Goal: Check status: Check status

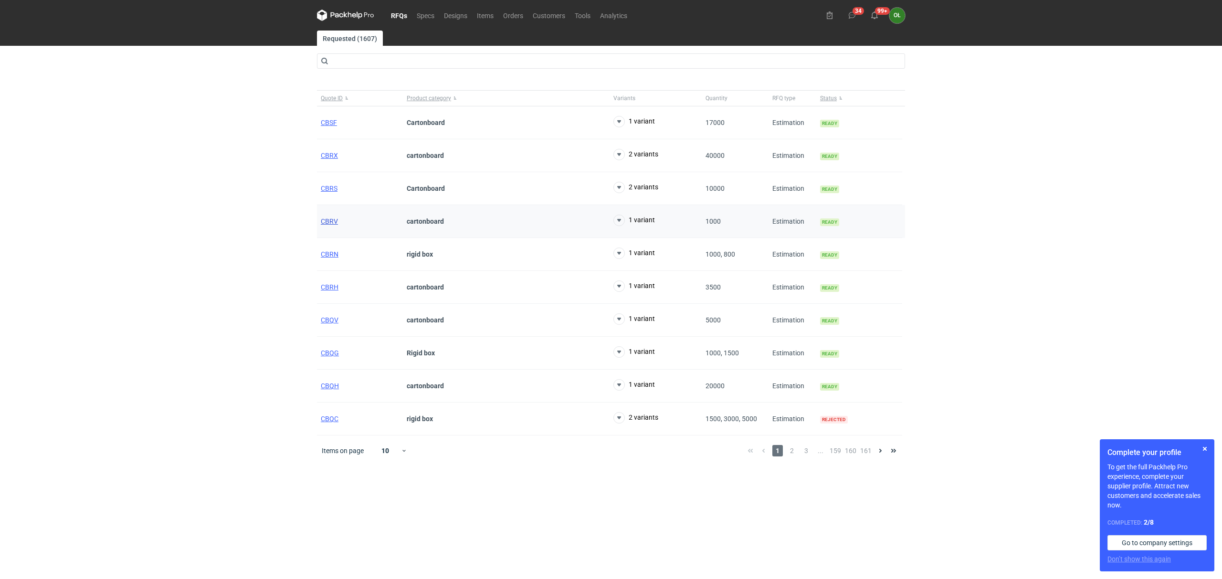
click at [334, 224] on span "CBRV" at bounding box center [329, 222] width 17 height 8
click at [334, 253] on span "CBRN" at bounding box center [330, 255] width 18 height 8
click at [327, 189] on span "CBRS" at bounding box center [329, 189] width 17 height 8
click at [324, 157] on span "CBRX" at bounding box center [329, 156] width 17 height 8
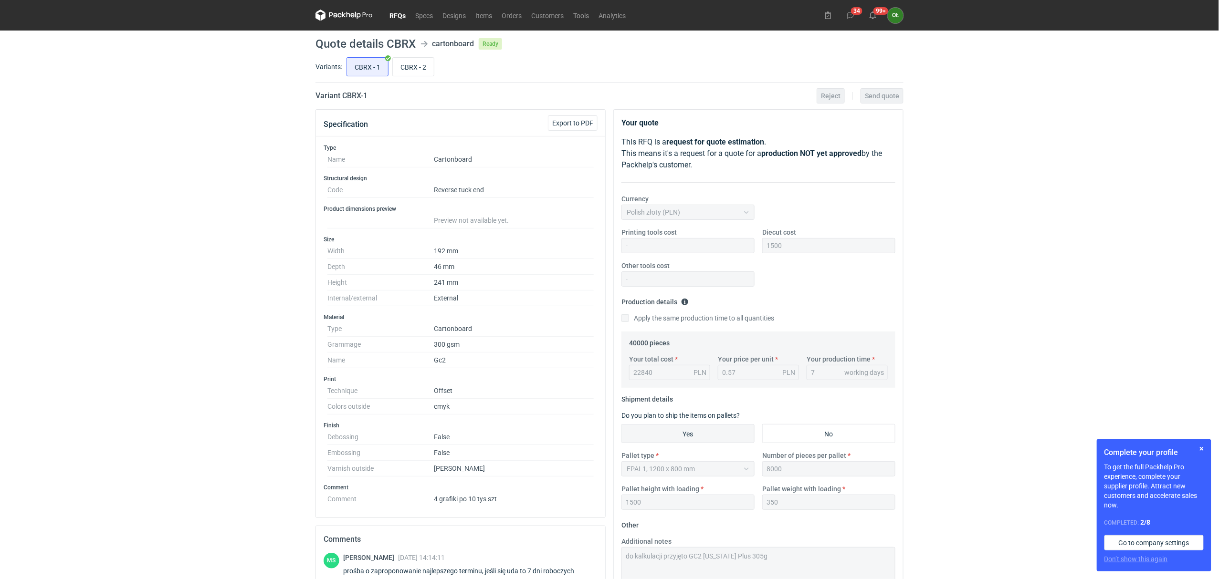
click at [398, 18] on link "RFQs" at bounding box center [398, 15] width 26 height 11
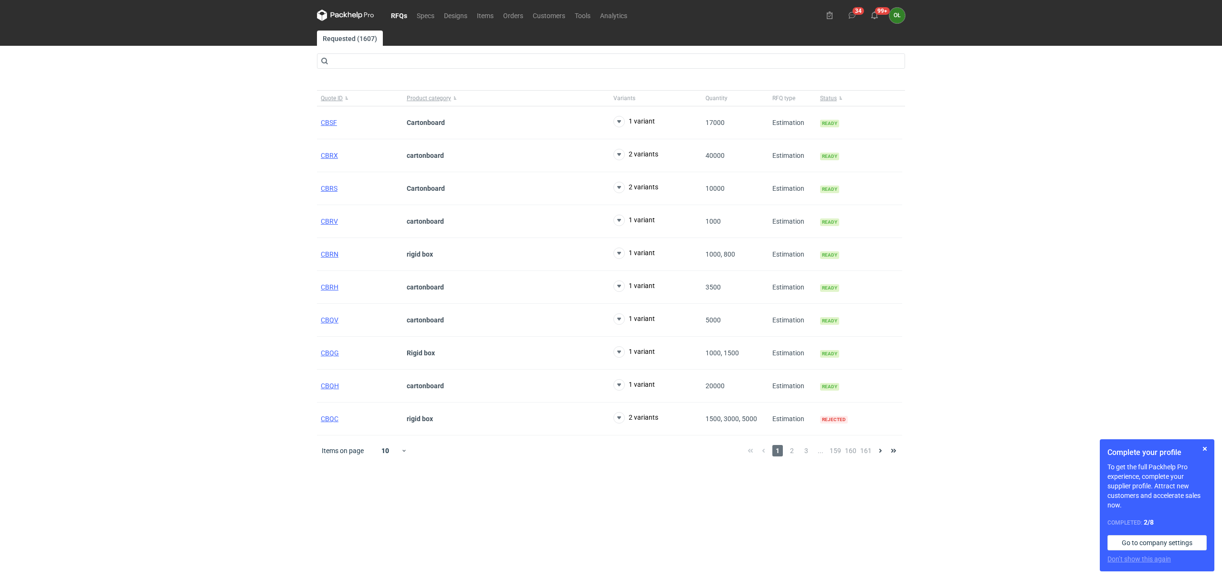
click at [403, 13] on link "RFQs" at bounding box center [399, 15] width 26 height 11
click at [1205, 448] on button "button" at bounding box center [1204, 448] width 11 height 11
click at [501, 16] on link "Orders" at bounding box center [513, 15] width 30 height 11
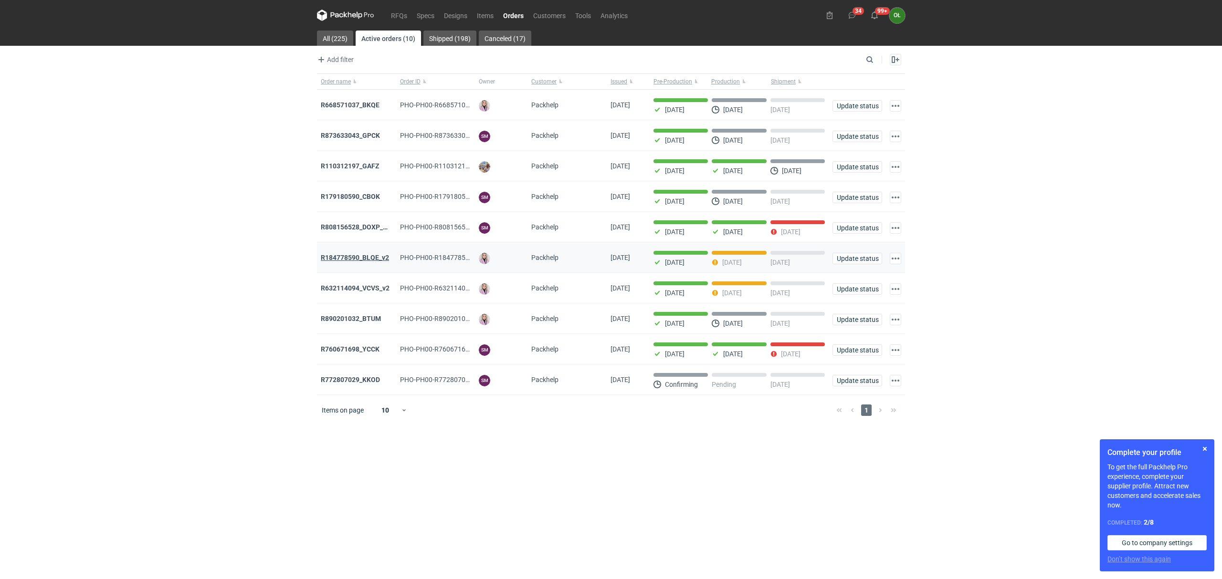
click at [350, 261] on strong "R184778590_BLQE_v2" at bounding box center [355, 258] width 68 height 8
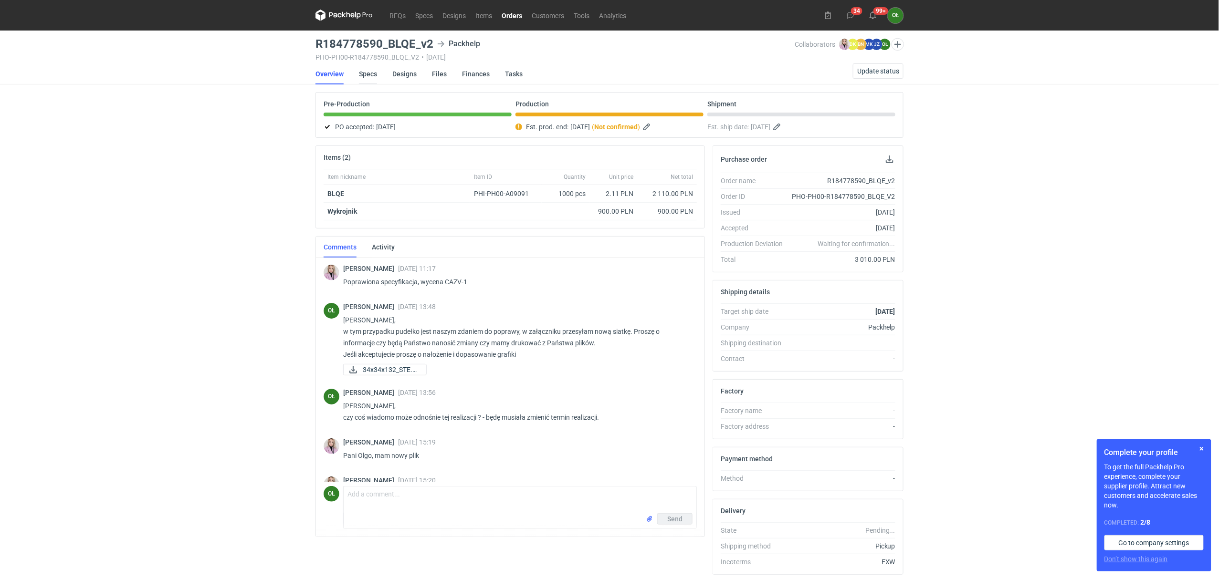
click at [376, 68] on link "Specs" at bounding box center [368, 73] width 18 height 21
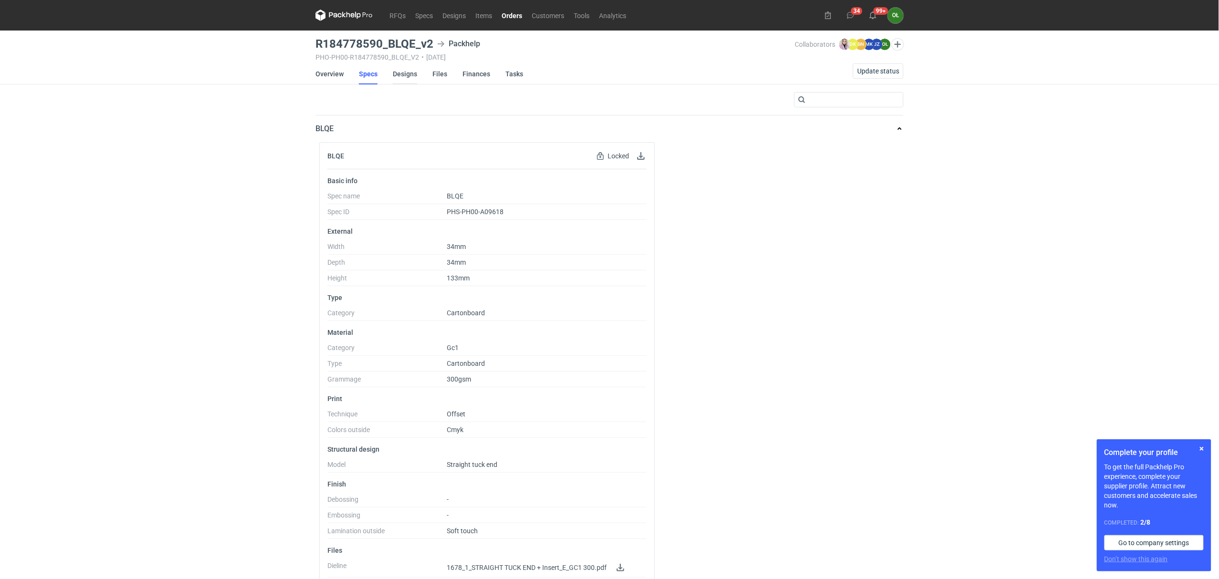
click at [397, 73] on link "Designs" at bounding box center [405, 73] width 24 height 21
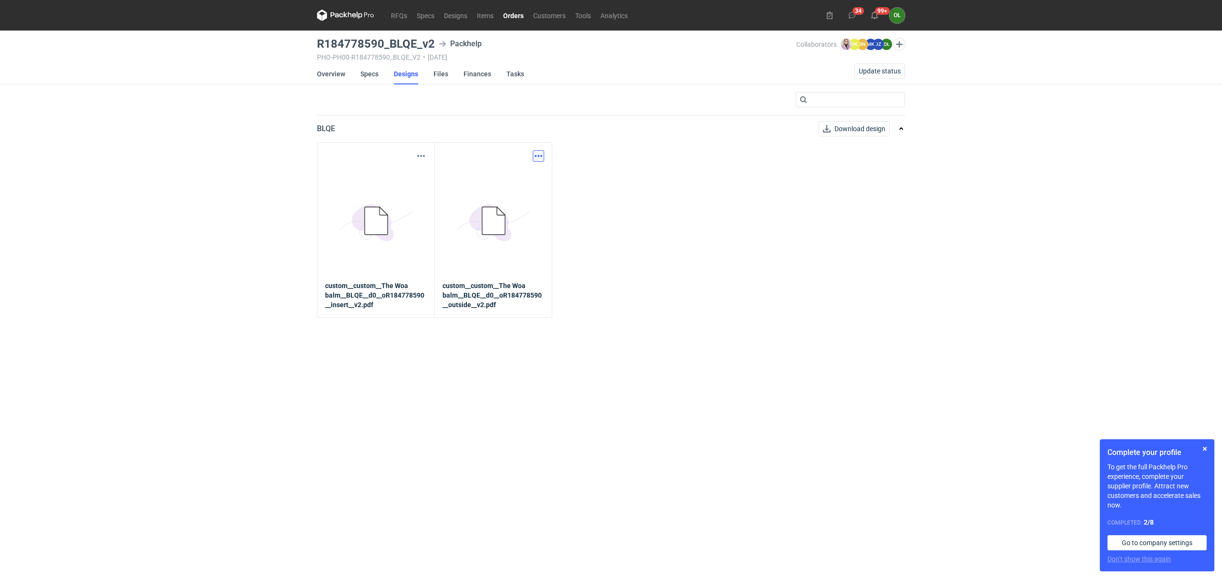
click at [539, 157] on button "button" at bounding box center [538, 155] width 11 height 11
click at [512, 169] on link "Download design part" at bounding box center [496, 176] width 88 height 15
click at [333, 67] on link "Overview" at bounding box center [331, 73] width 28 height 21
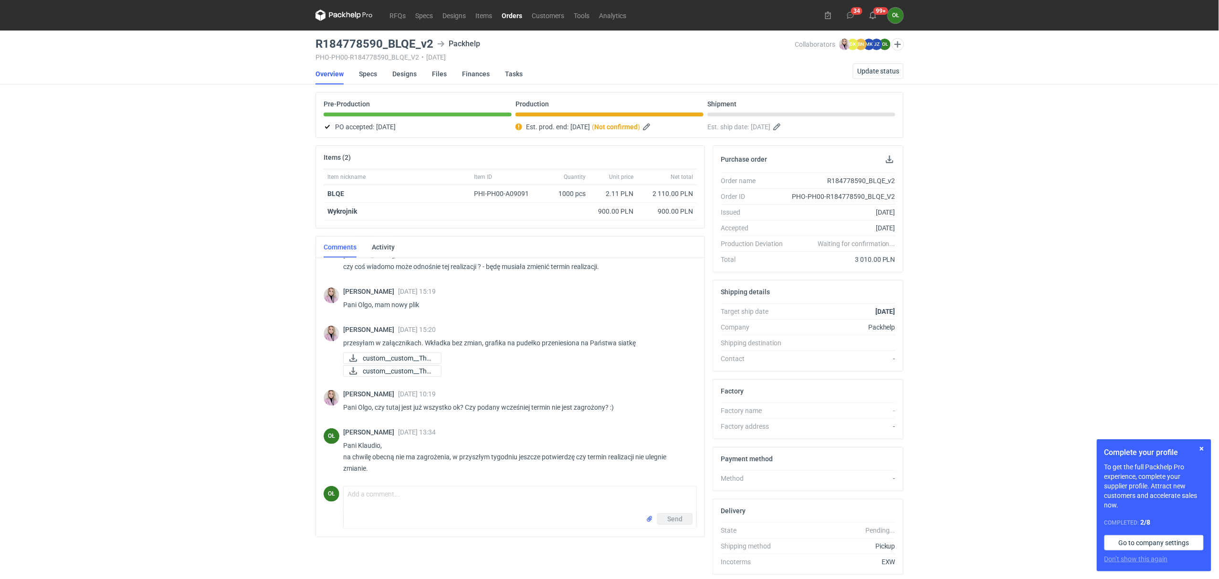
scroll to position [151, 0]
drag, startPoint x: 316, startPoint y: 46, endPoint x: 430, endPoint y: 43, distance: 114.6
click at [430, 43] on h3 "R184778590_BLQE_v2" at bounding box center [374, 43] width 118 height 11
copy h3 "R184778590_BLQE_v2"
click at [877, 75] on button "Update status" at bounding box center [878, 70] width 51 height 15
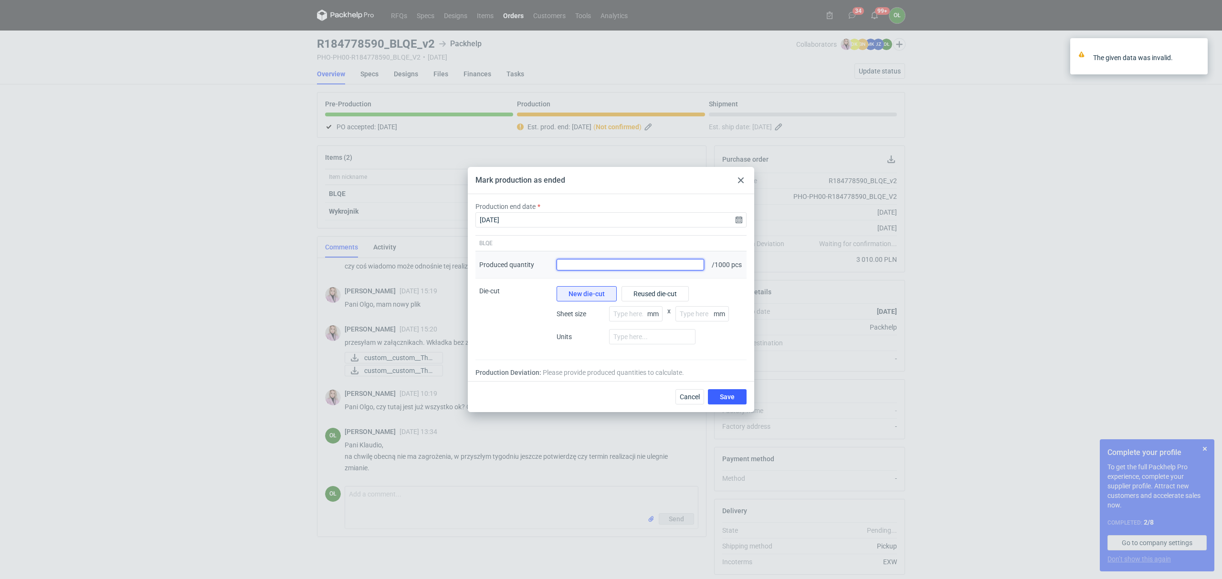
click at [689, 265] on input "Produced quantity" at bounding box center [629, 264] width 147 height 11
type input "1000"
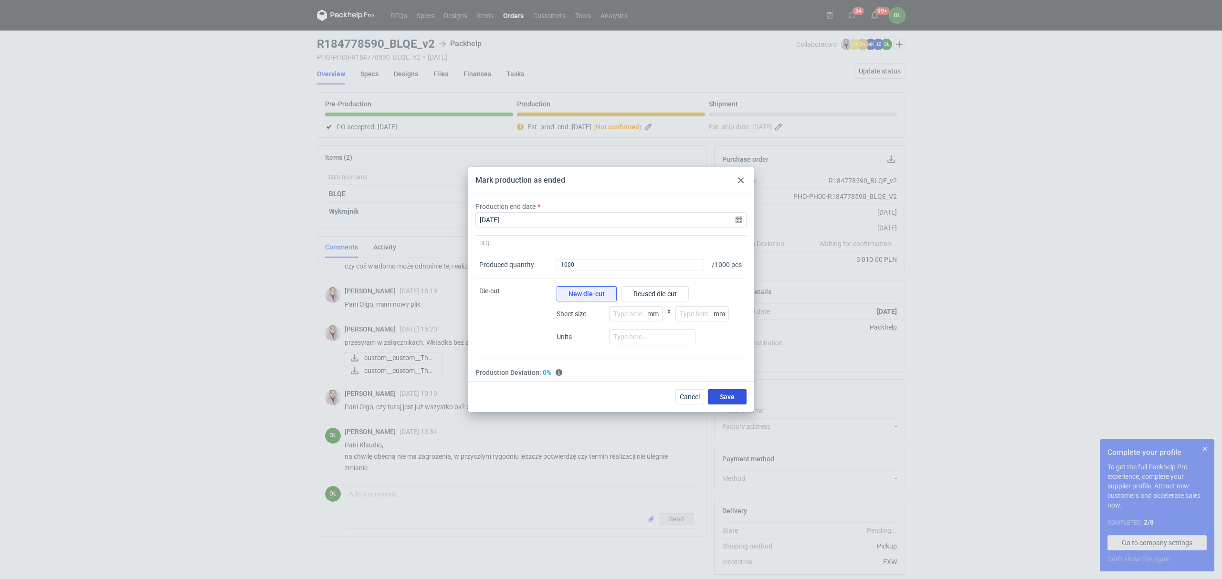
click at [732, 398] on span "Save" at bounding box center [727, 397] width 15 height 7
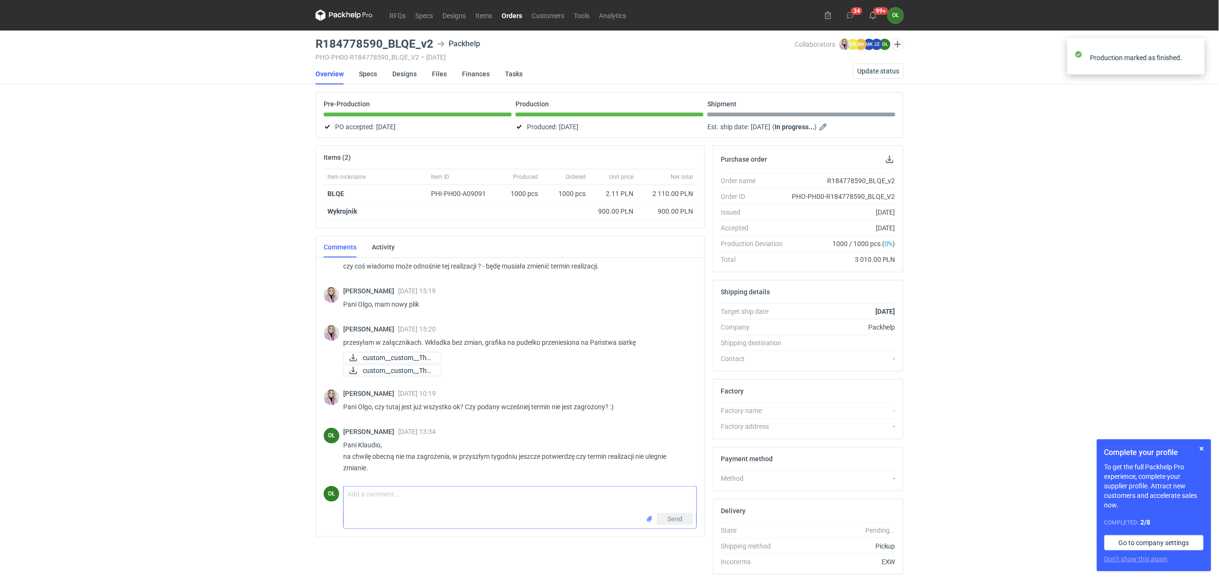
click at [348, 504] on textarea "Comment message" at bounding box center [520, 500] width 353 height 27
type textarea "Pani Klaudio, inlay jest zrobiony, w komentarzu prześlę zdjęcie."
click at [678, 521] on span "Send" at bounding box center [674, 519] width 15 height 7
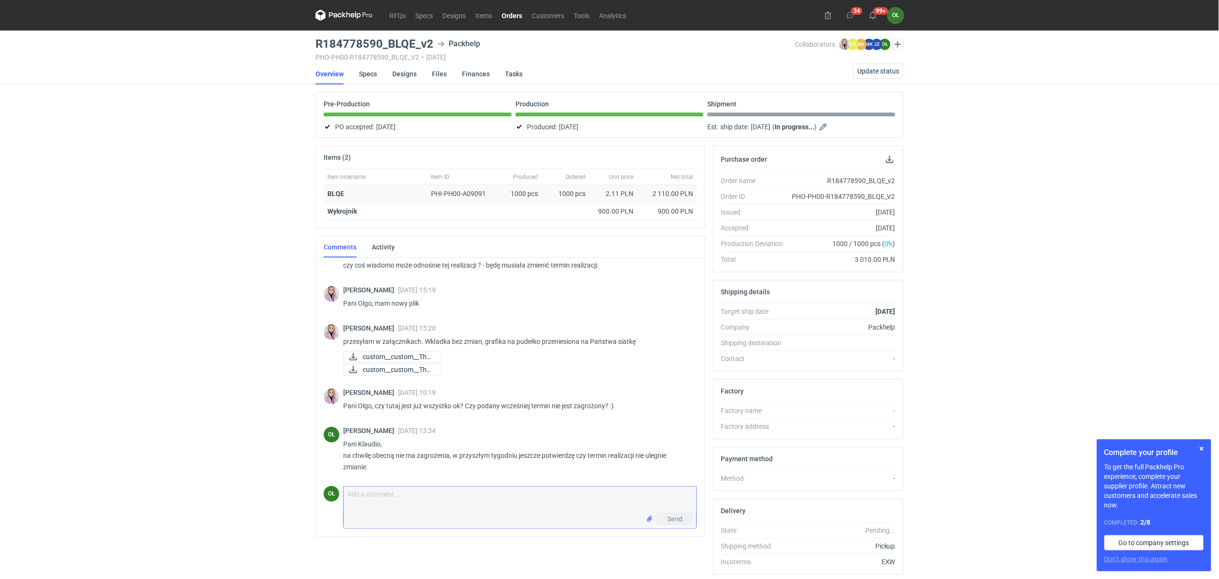
scroll to position [205, 0]
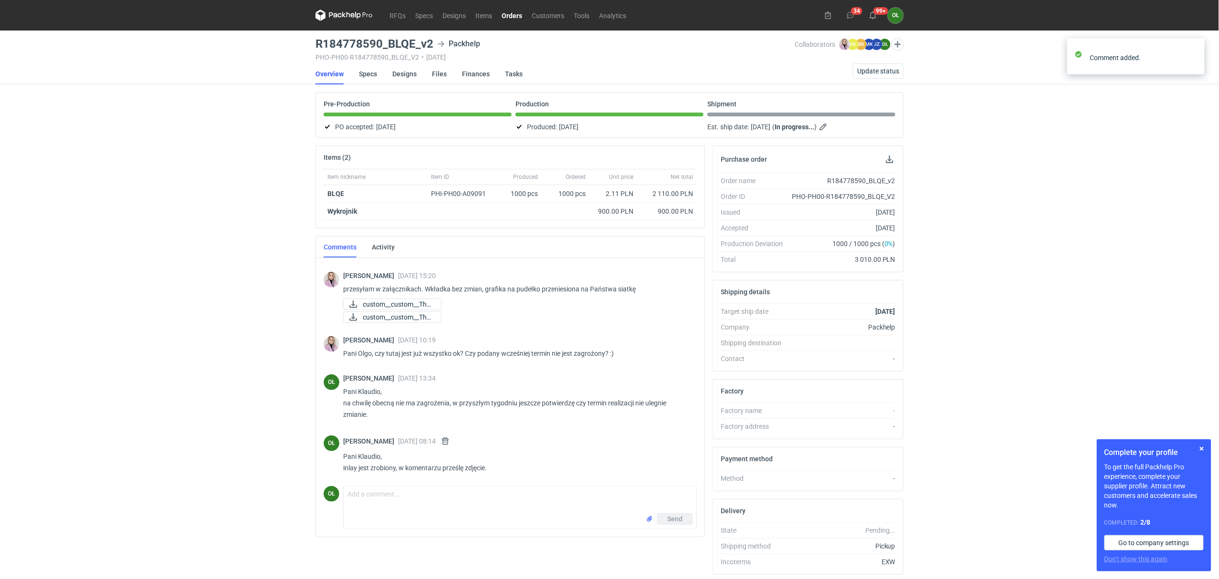
click at [511, 14] on link "Orders" at bounding box center [512, 15] width 30 height 11
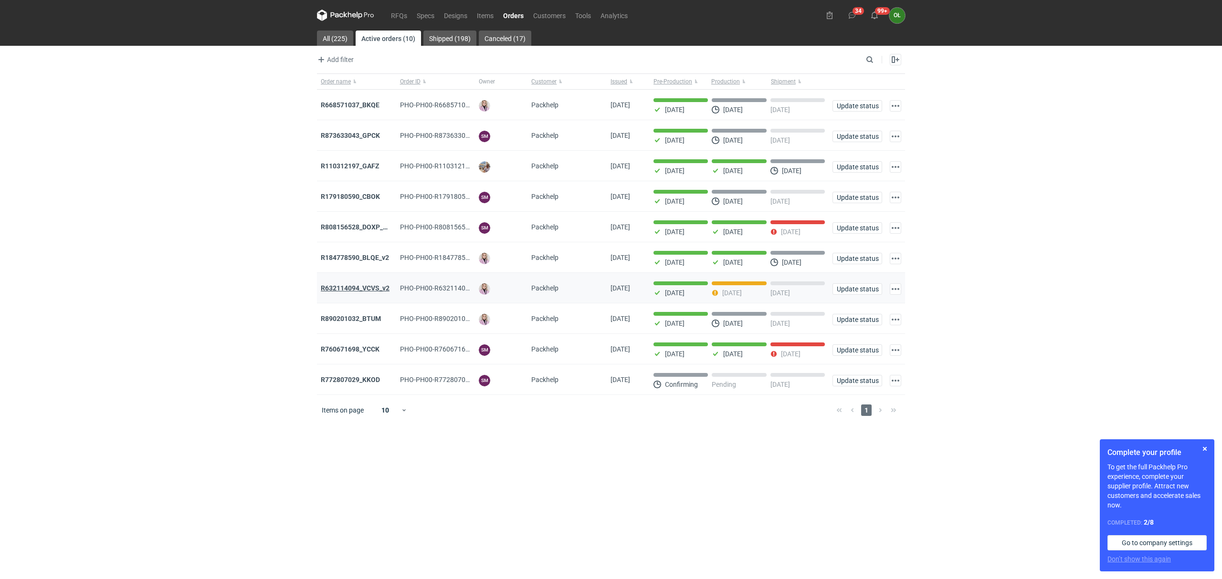
click at [337, 292] on strong "R632114094_VCVS_v2" at bounding box center [355, 288] width 69 height 8
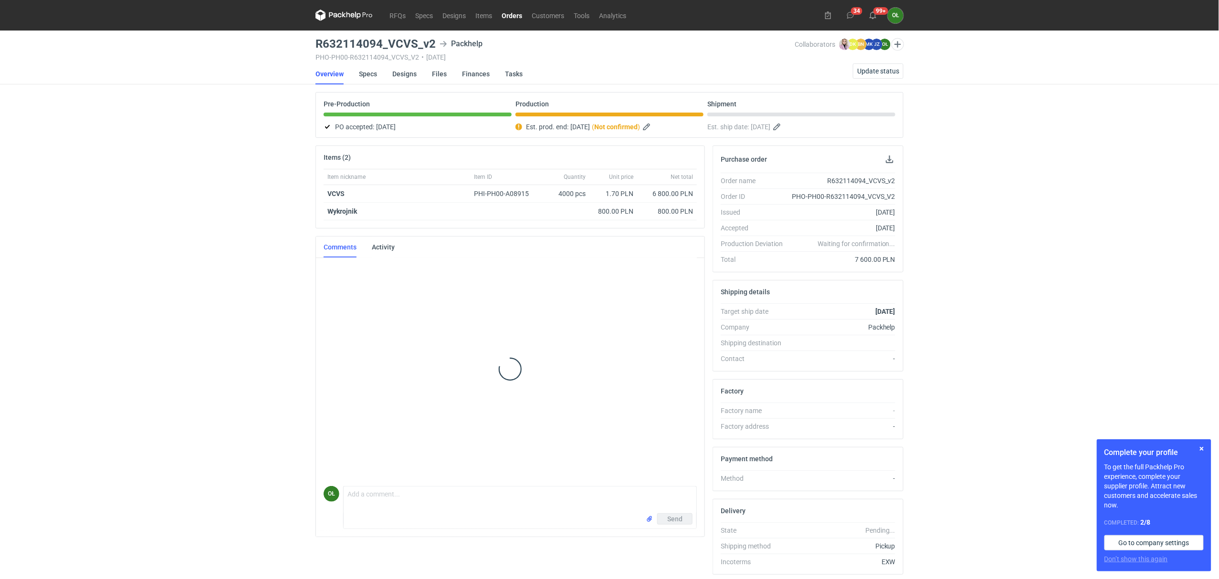
scroll to position [135, 0]
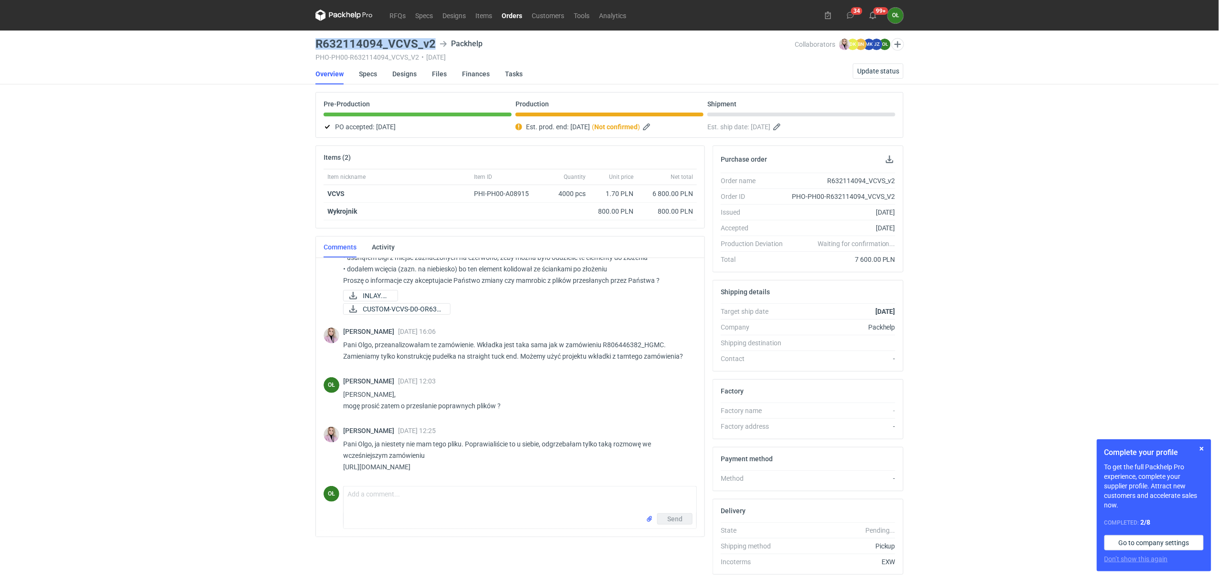
drag, startPoint x: 309, startPoint y: 39, endPoint x: 439, endPoint y: 37, distance: 130.3
click at [439, 37] on div "RFQs Specs Designs Items Orders Customers Tools Analytics 34 99+ OŁ [PERSON_NAM…" at bounding box center [609, 289] width 1219 height 579
copy h3 "R632114094_VCVS_v2"
click at [503, 12] on link "Orders" at bounding box center [512, 15] width 30 height 11
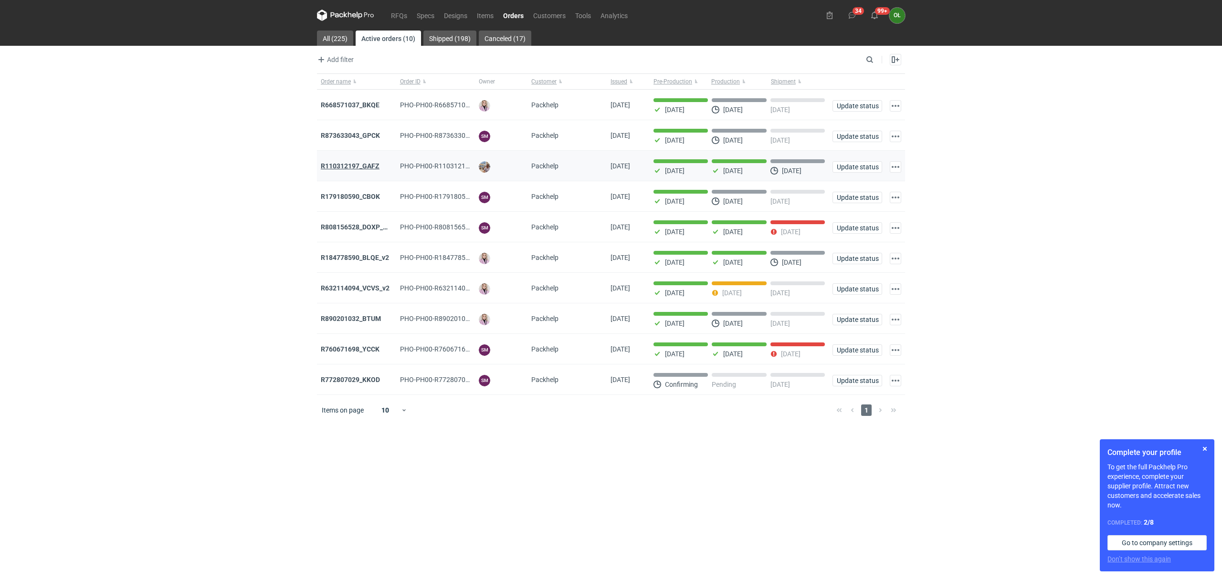
click at [369, 169] on strong "R110312197_GAFZ" at bounding box center [350, 166] width 59 height 8
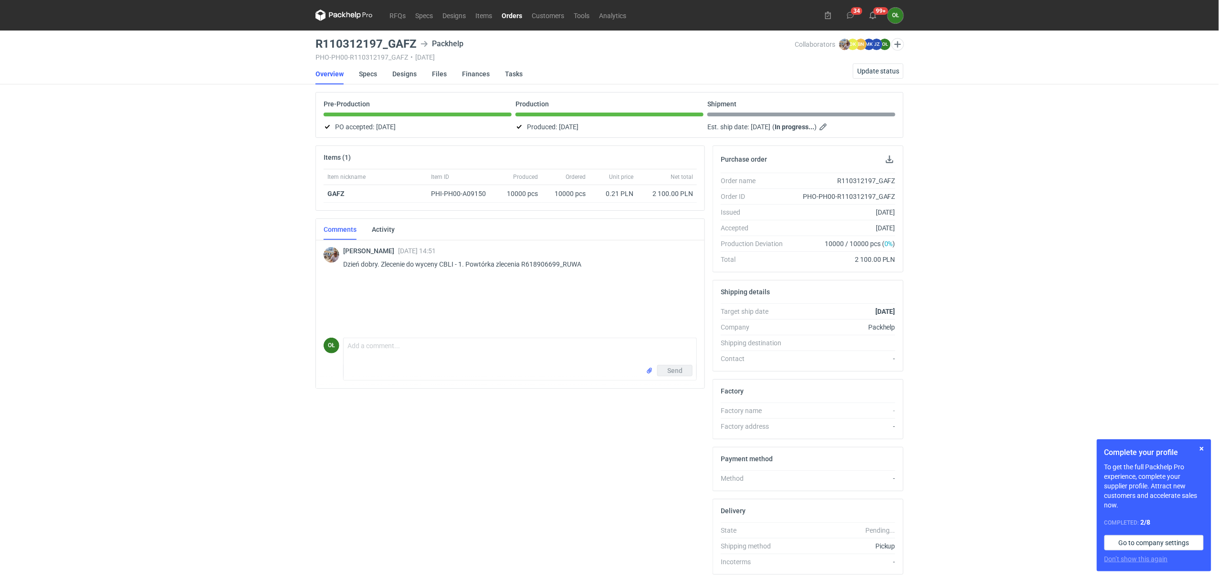
click at [501, 13] on link "Orders" at bounding box center [512, 15] width 30 height 11
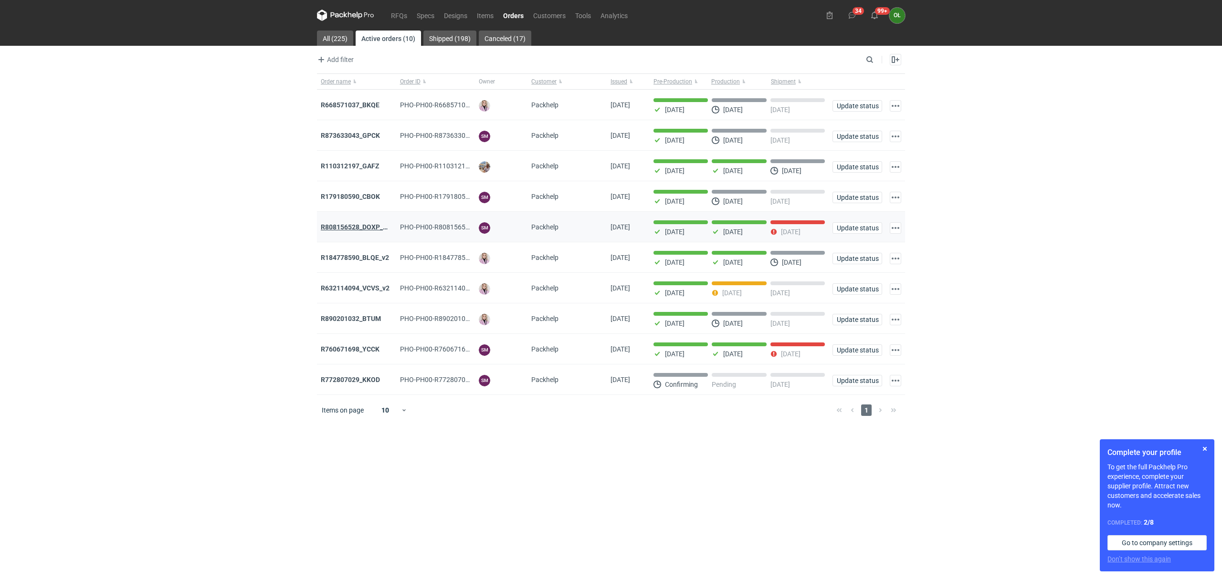
click at [361, 230] on strong "R808156528_DOXP_QFAF_BZBP_ZUYK_WQLV_OKHN_JELH_EVFV_FTDR_ZOWV_CHID_YARY_QVFE_PQS…" at bounding box center [489, 227] width 337 height 8
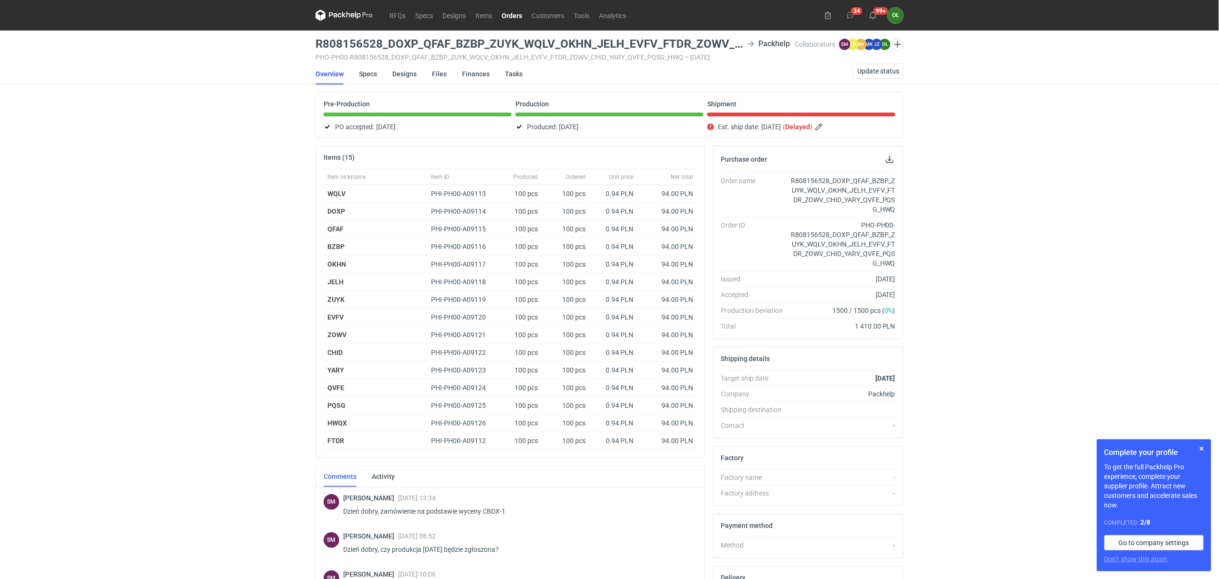
click at [513, 16] on link "Orders" at bounding box center [512, 15] width 30 height 11
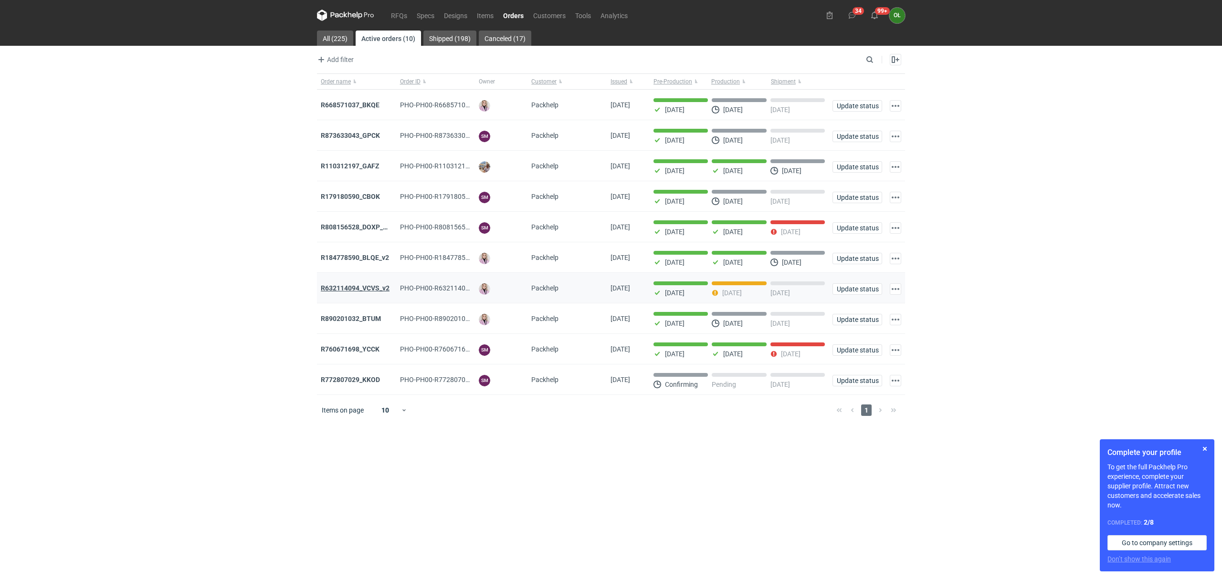
drag, startPoint x: 361, startPoint y: 297, endPoint x: 361, endPoint y: 290, distance: 6.7
click at [361, 297] on div "R632114094_VCVS_v2" at bounding box center [356, 288] width 79 height 31
click at [361, 289] on strong "R632114094_VCVS_v2" at bounding box center [355, 288] width 69 height 8
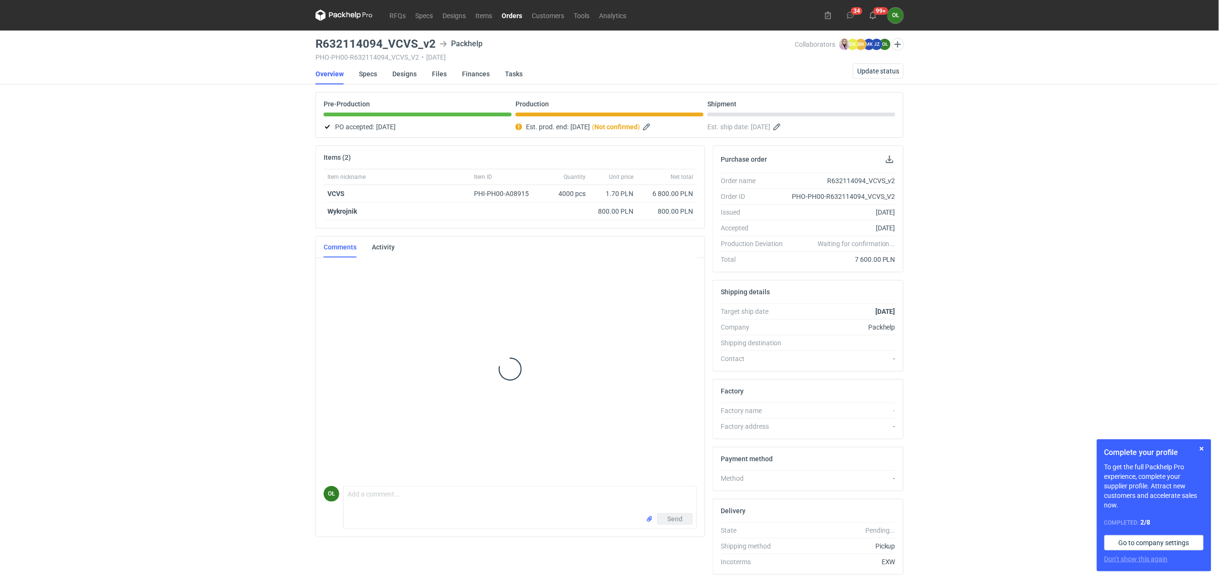
scroll to position [135, 0]
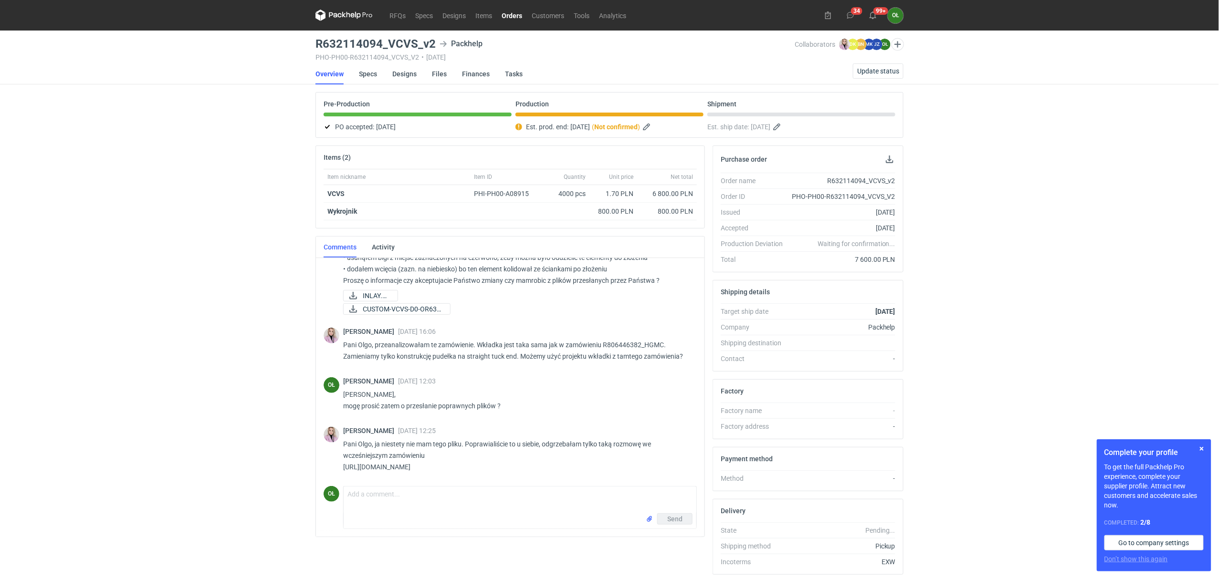
click at [505, 5] on nav "RFQs Specs Designs Items Orders Customers Tools Analytics" at bounding box center [472, 15] width 315 height 31
click at [510, 16] on link "Orders" at bounding box center [512, 15] width 30 height 11
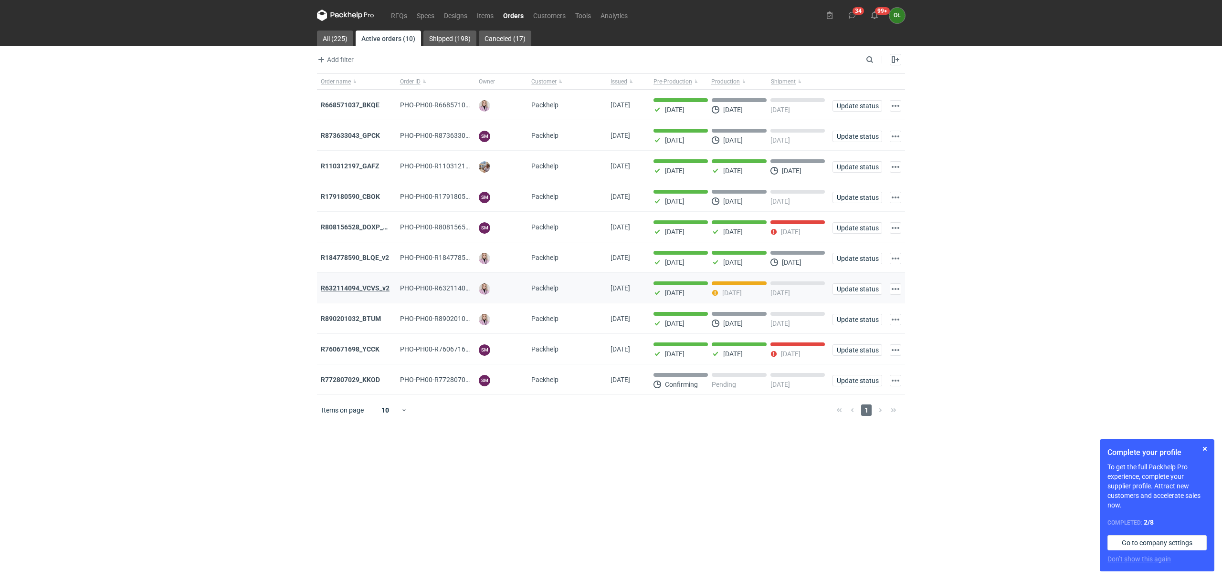
click at [380, 291] on strong "R632114094_VCVS_v2" at bounding box center [355, 288] width 69 height 8
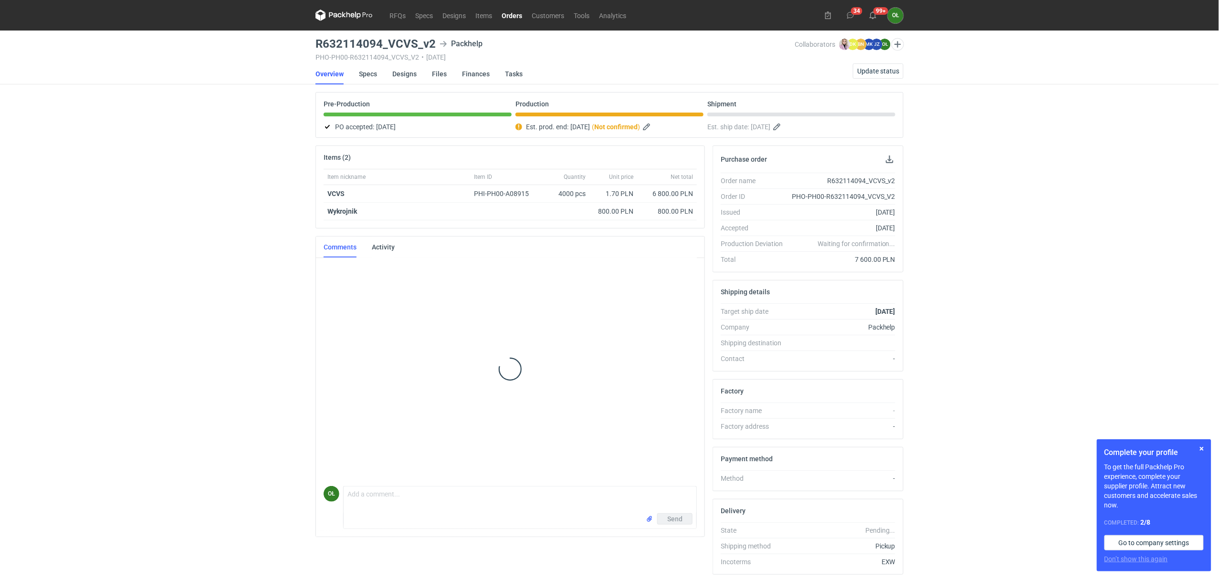
scroll to position [135, 0]
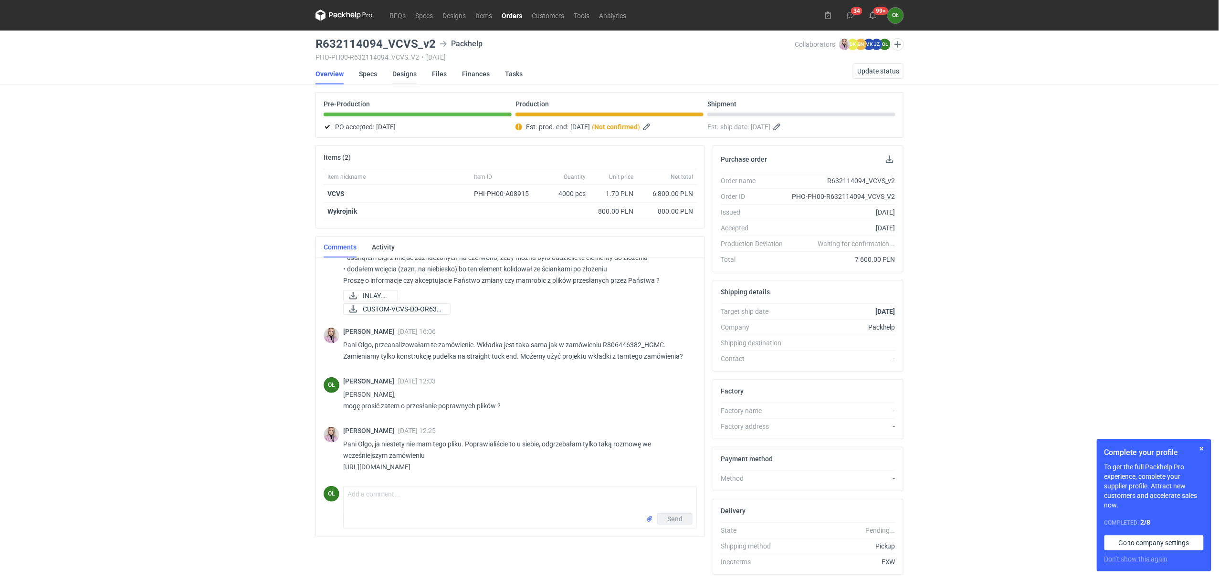
click at [405, 71] on link "Designs" at bounding box center [404, 73] width 24 height 21
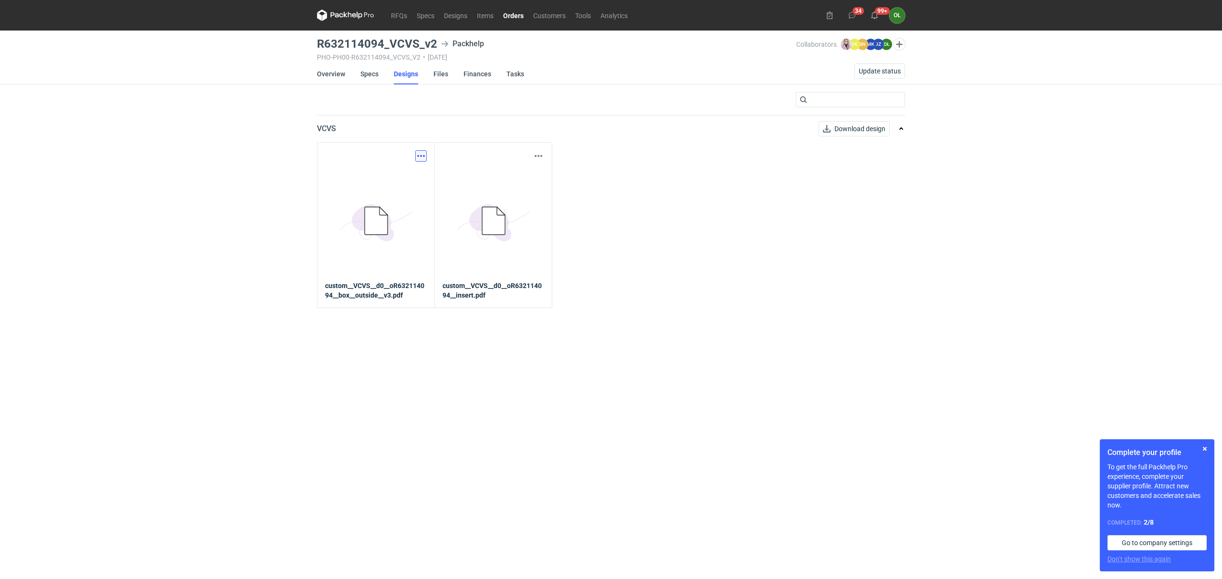
click at [420, 157] on button "button" at bounding box center [420, 155] width 11 height 11
click at [408, 180] on link "Download design part" at bounding box center [378, 176] width 88 height 15
click at [345, 70] on li "Overview" at bounding box center [338, 73] width 43 height 21
click at [339, 75] on link "Overview" at bounding box center [331, 73] width 28 height 21
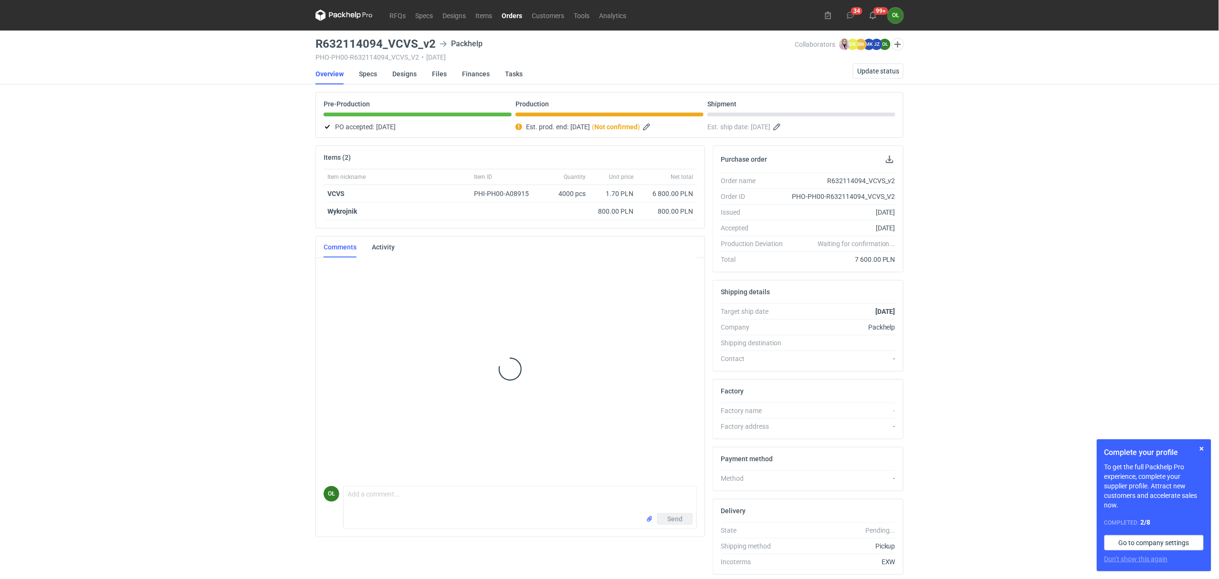
scroll to position [135, 0]
